Goal: Transaction & Acquisition: Book appointment/travel/reservation

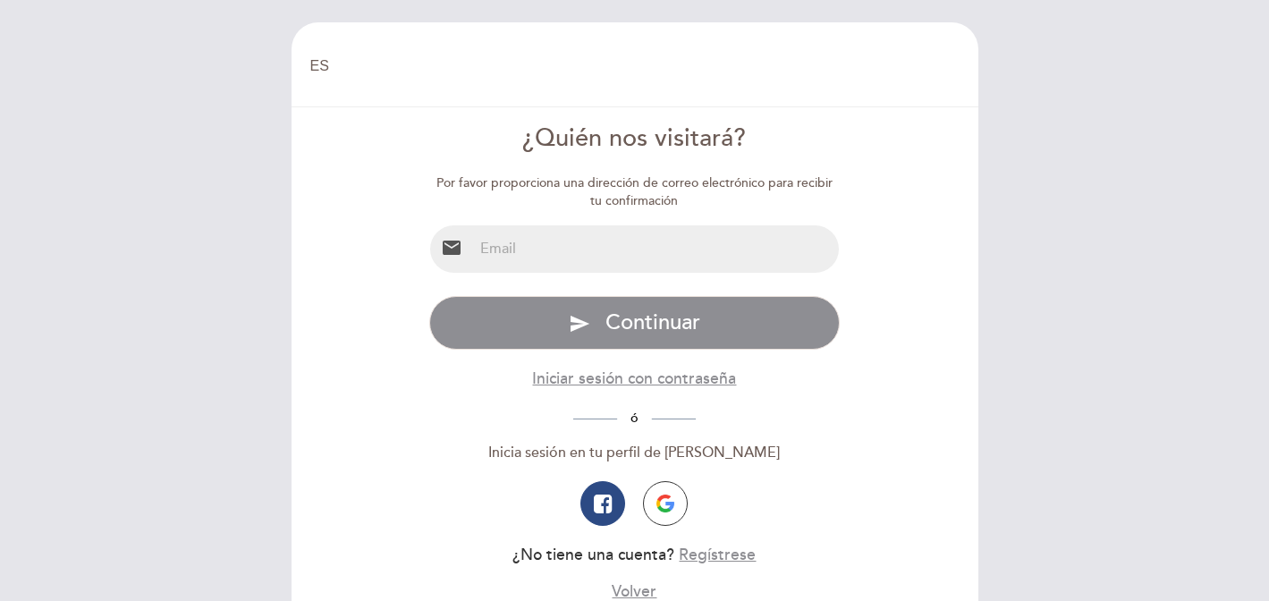
select select "es"
click at [624, 251] on input "email" at bounding box center [656, 248] width 366 height 47
type input "agushz3@gmail.com"
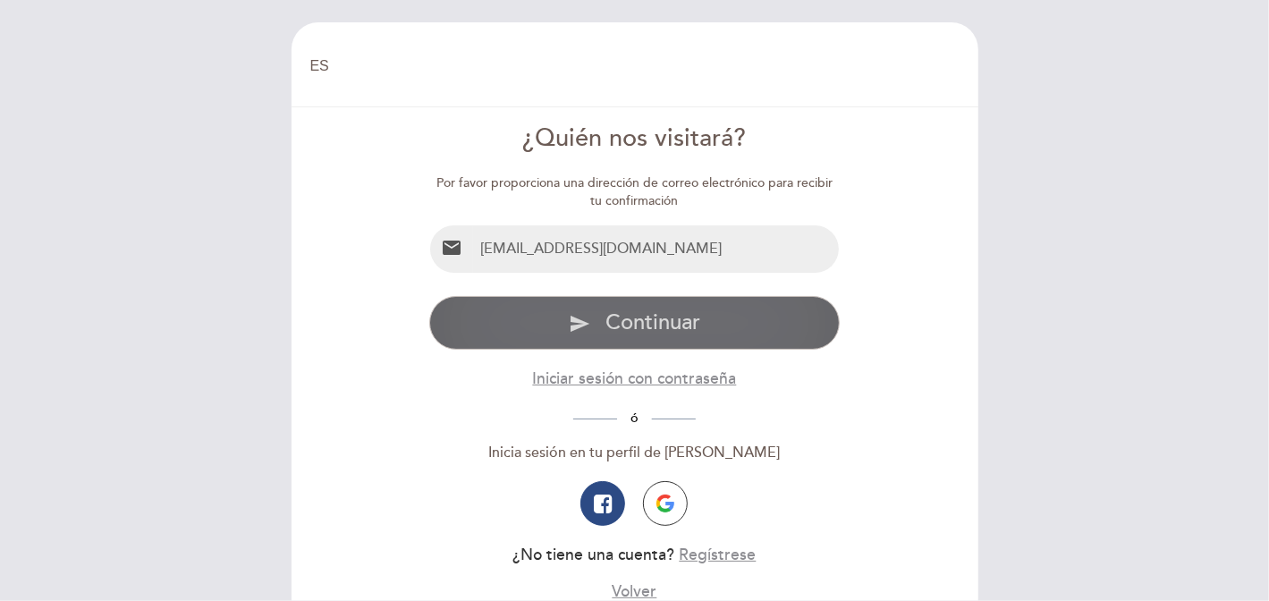
click at [651, 323] on span "Continuar" at bounding box center [653, 323] width 95 height 26
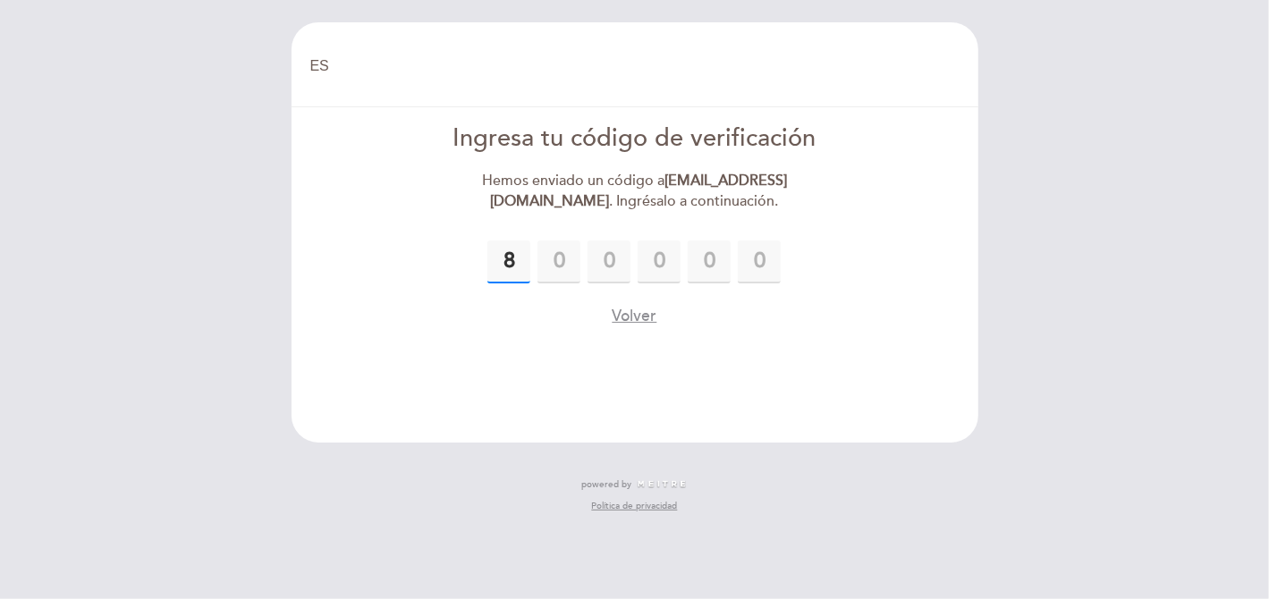
type input "8"
type input "2"
type input "0"
type input "4"
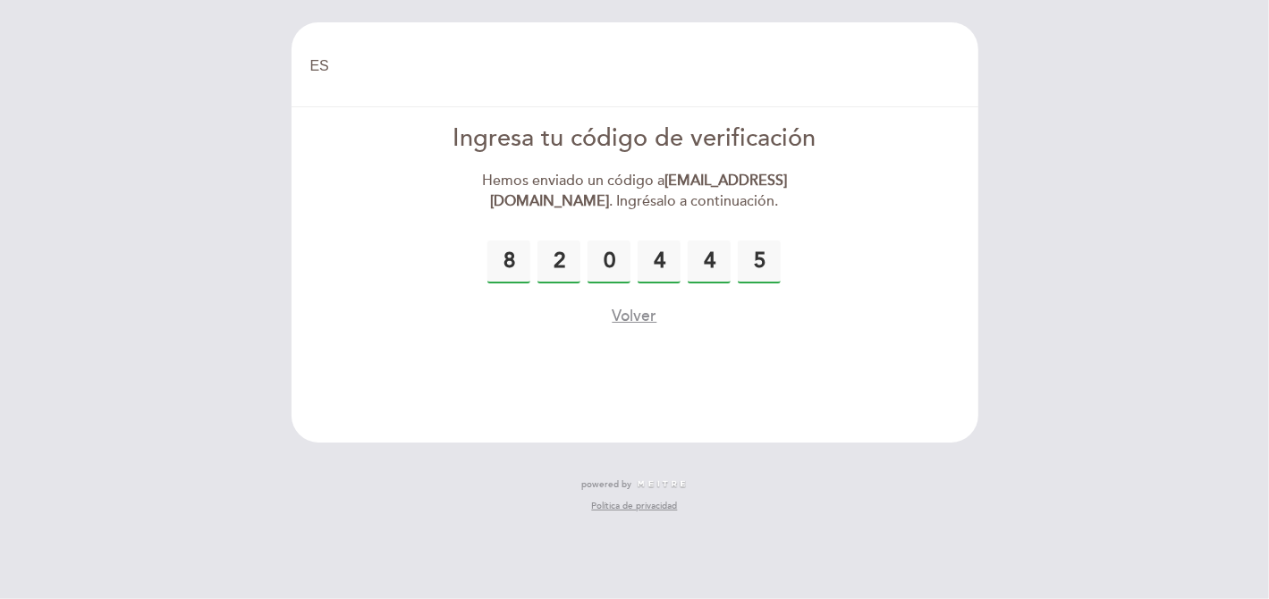
type input "5"
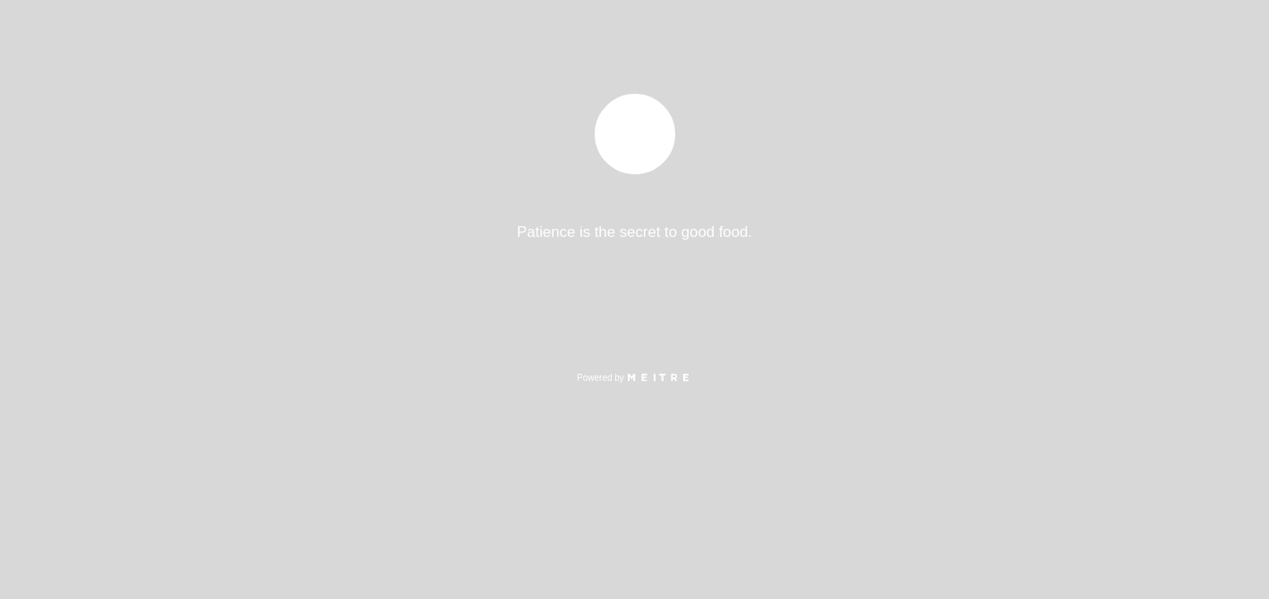
select select "es"
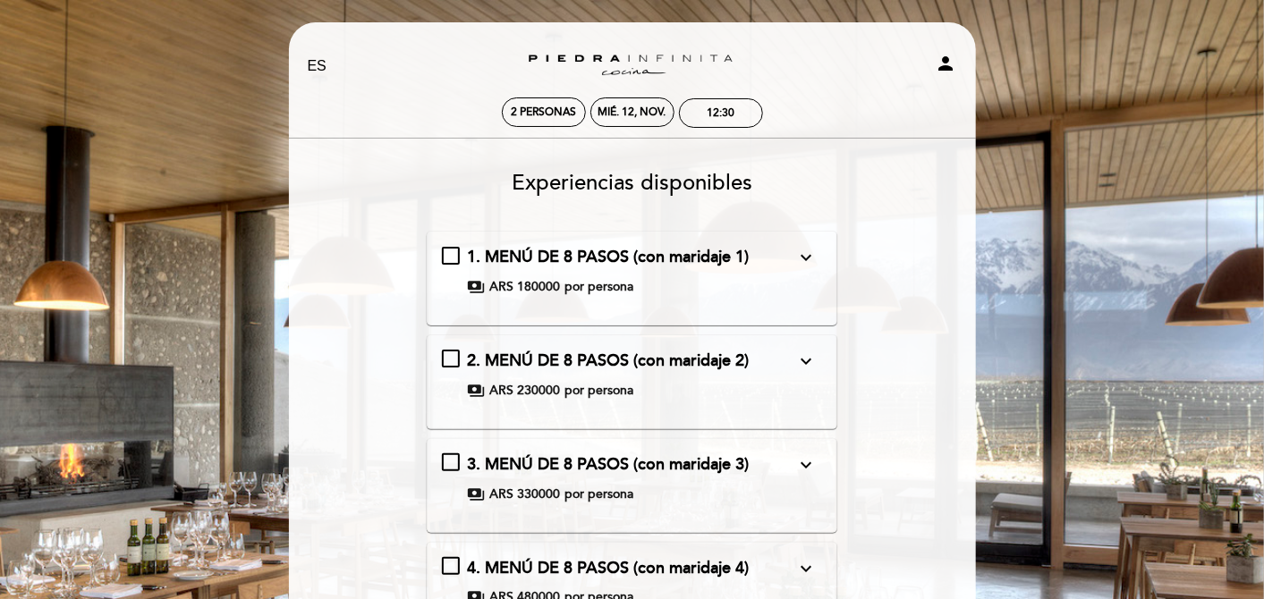
click at [802, 262] on icon "expand_more" at bounding box center [805, 257] width 21 height 21
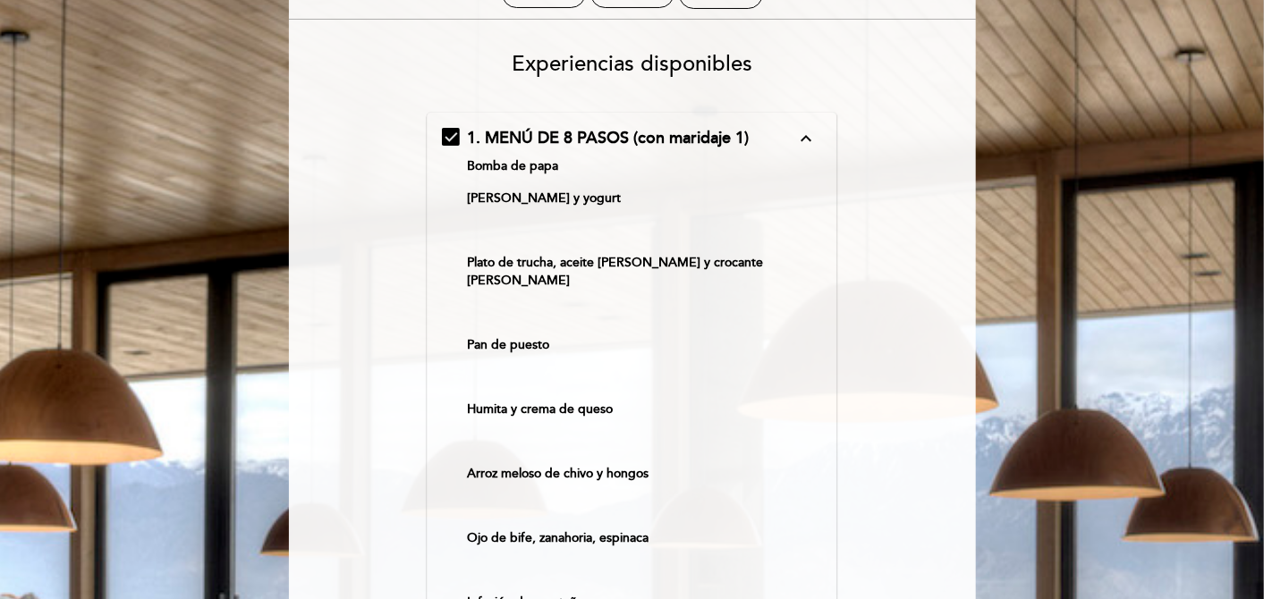
scroll to position [89, 0]
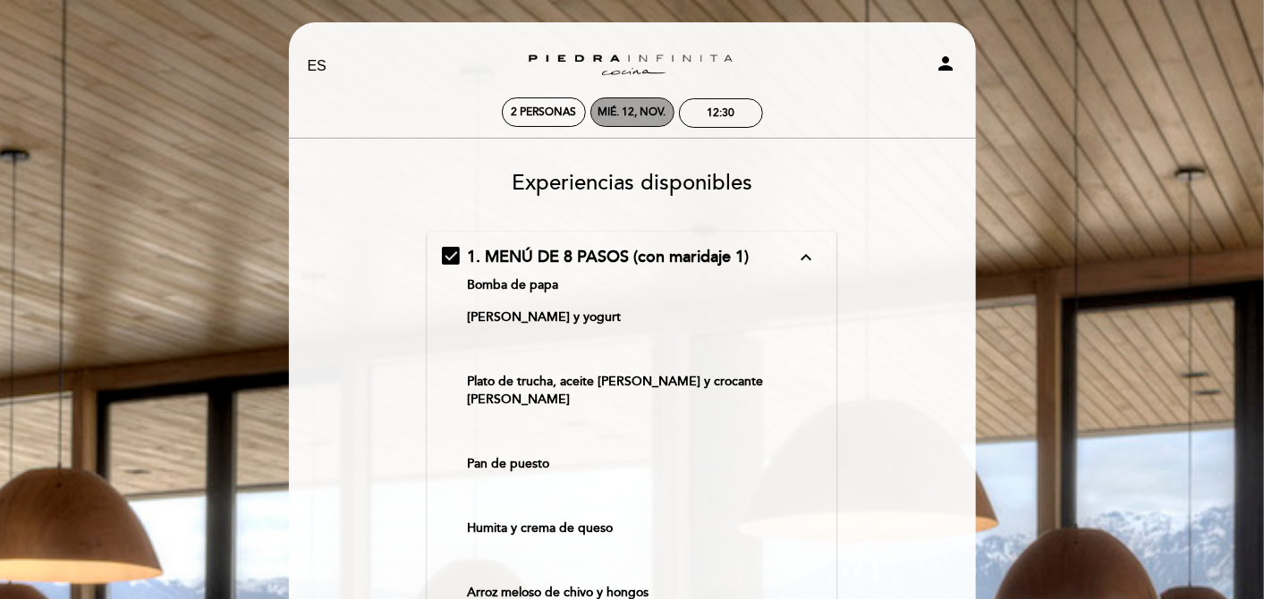
click at [606, 117] on div "mié. 12, nov." at bounding box center [632, 112] width 68 height 13
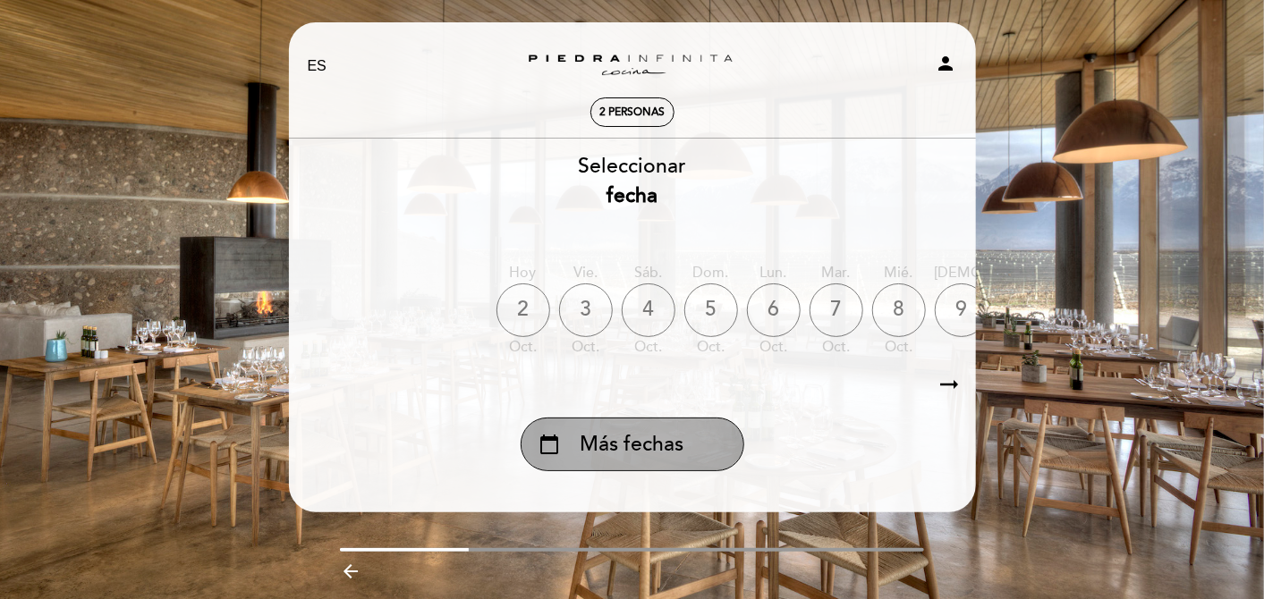
click at [614, 436] on span "Más fechas" at bounding box center [633, 445] width 104 height 30
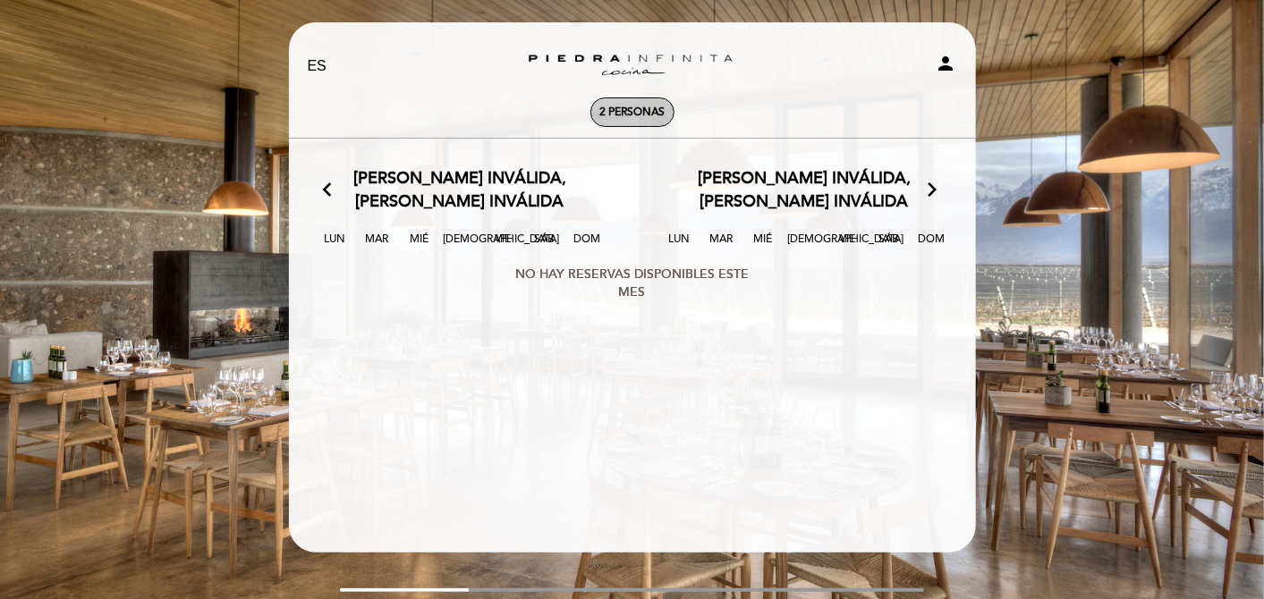
click at [632, 112] on span "2 personas" at bounding box center [631, 112] width 65 height 13
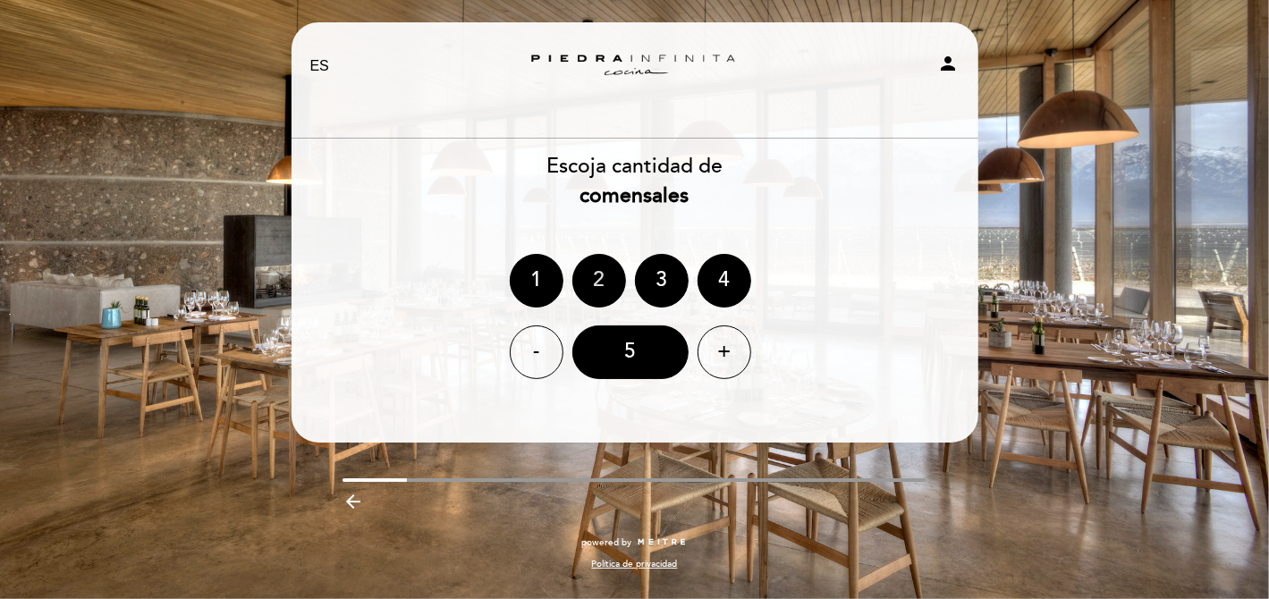
click at [606, 266] on div "2" at bounding box center [600, 281] width 54 height 54
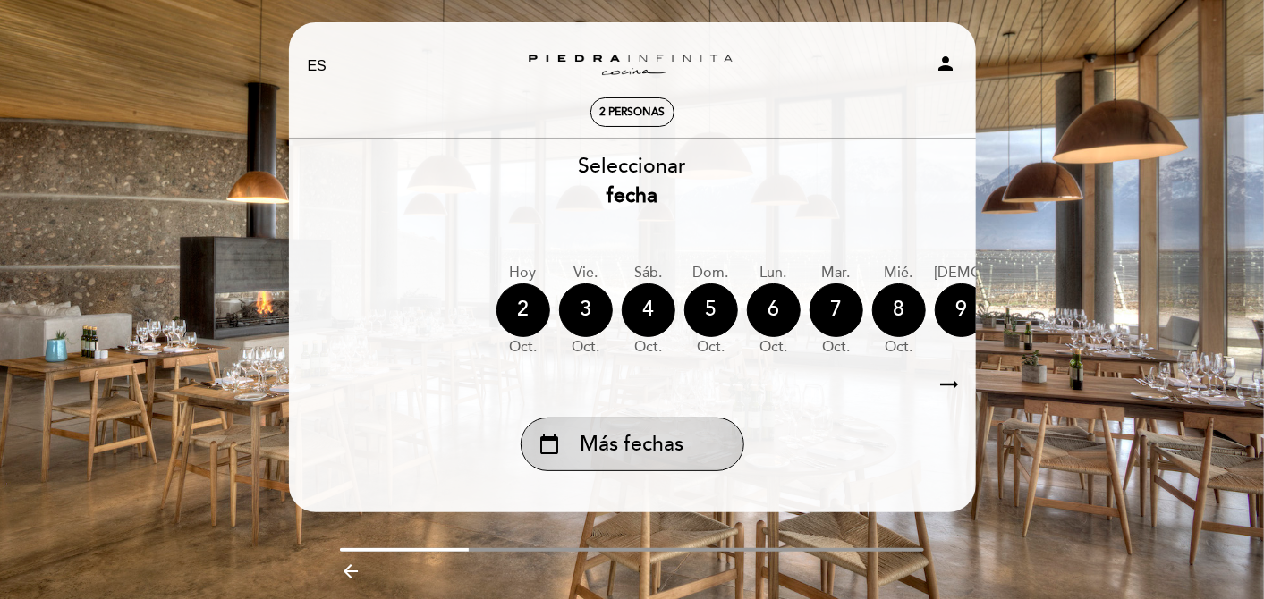
click at [654, 454] on span "Más fechas" at bounding box center [633, 445] width 104 height 30
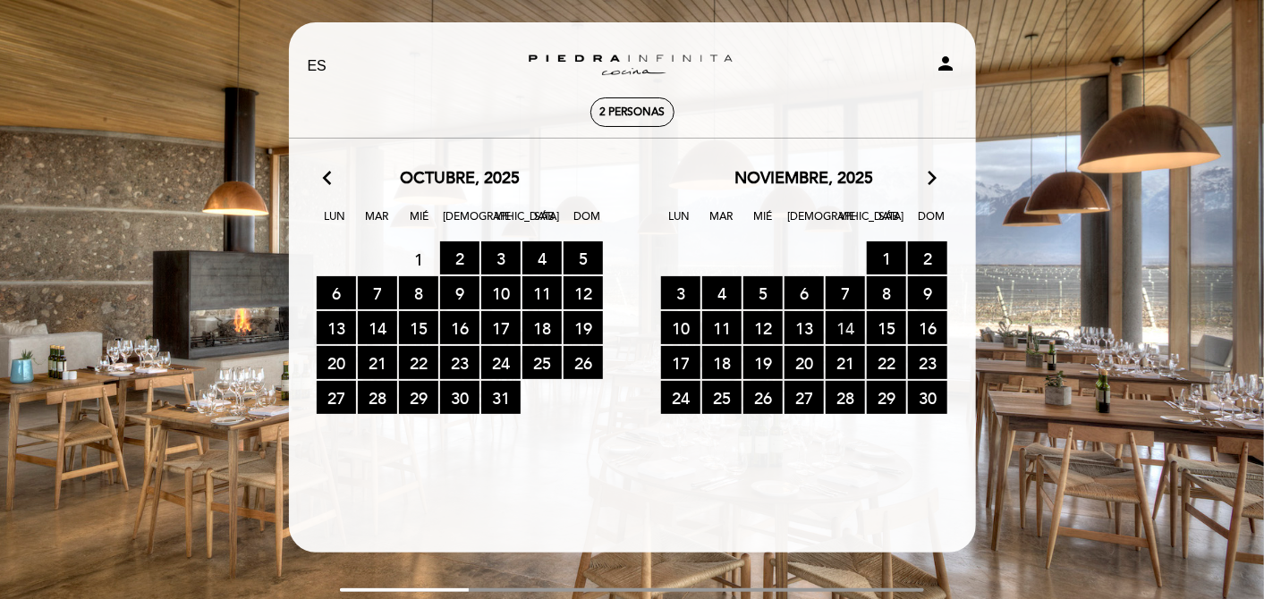
click at [841, 329] on span "14 RESERVAS DISPONIBLES" at bounding box center [845, 327] width 39 height 33
